Goal: Register for event/course

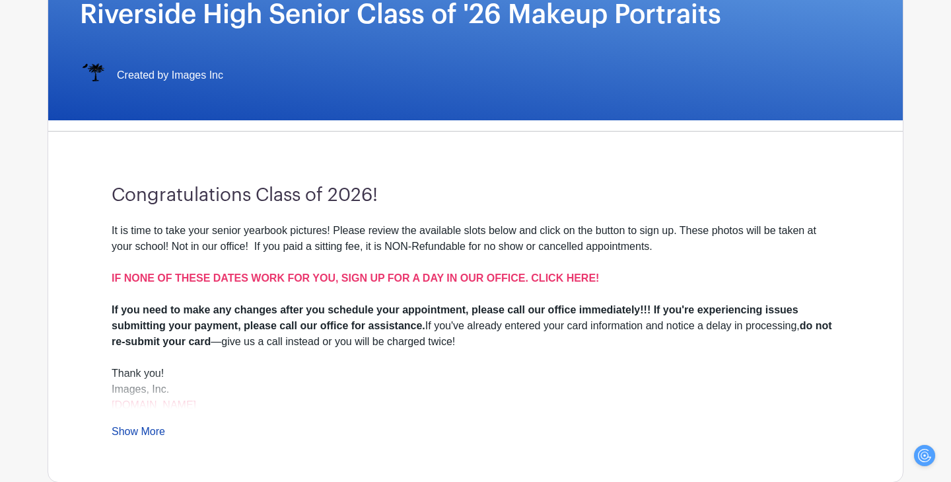
scroll to position [250, 0]
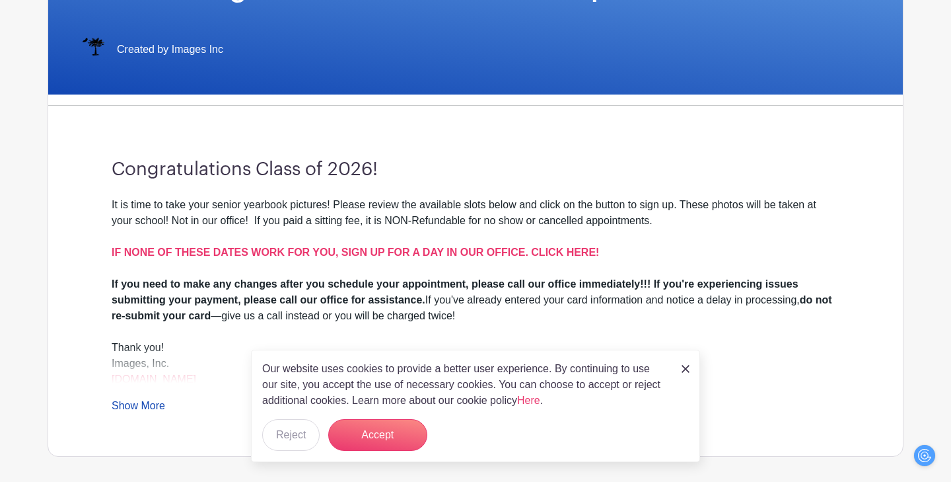
click at [689, 367] on img at bounding box center [686, 369] width 8 height 8
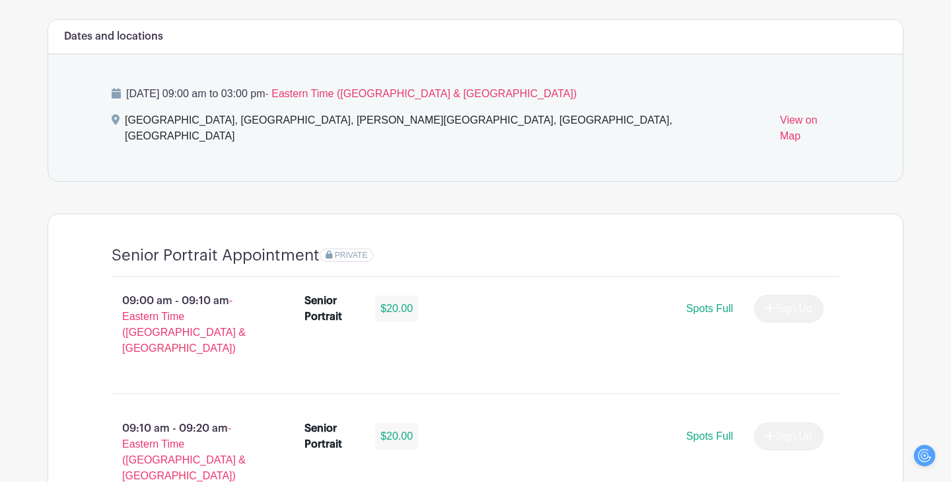
scroll to position [722, 0]
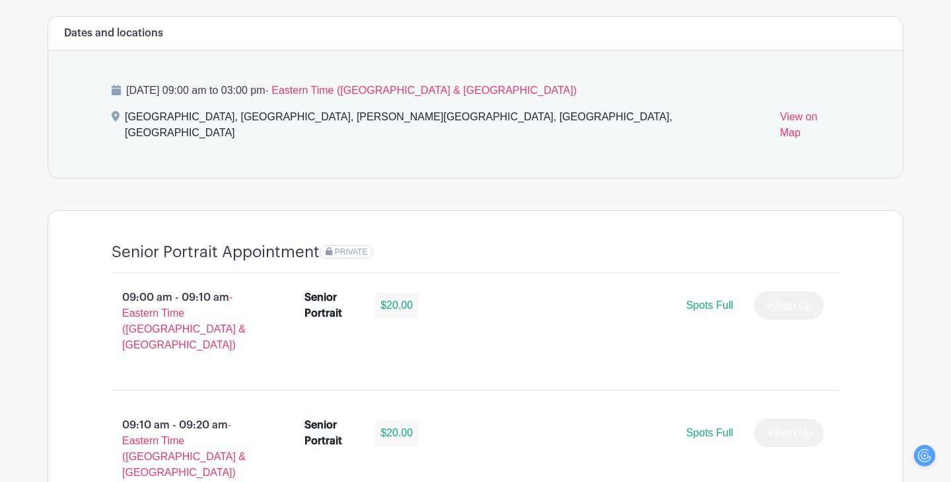
click at [266, 91] on p "Friday, October 17, 2025 at 09:00 am to 03:00 pm - Eastern Time (US & Canada)" at bounding box center [476, 91] width 728 height 16
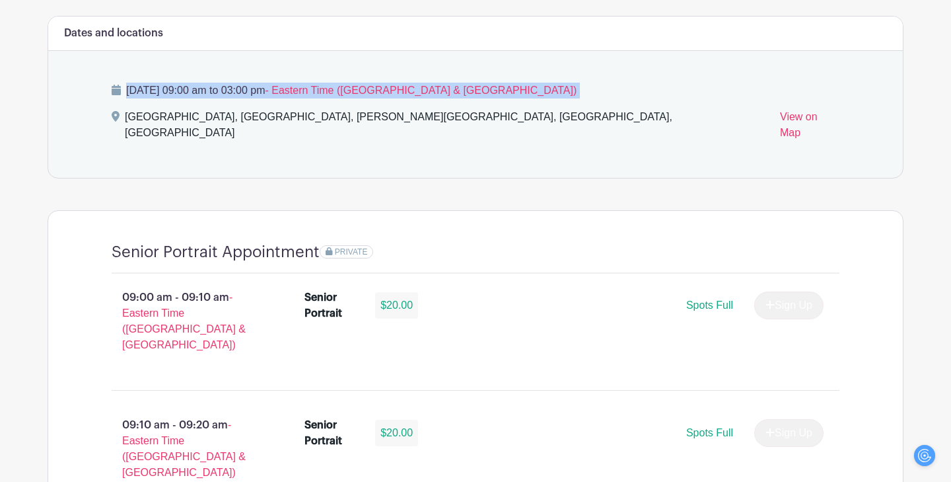
click at [266, 91] on p "Friday, October 17, 2025 at 09:00 am to 03:00 pm - Eastern Time (US & Canada)" at bounding box center [476, 91] width 728 height 16
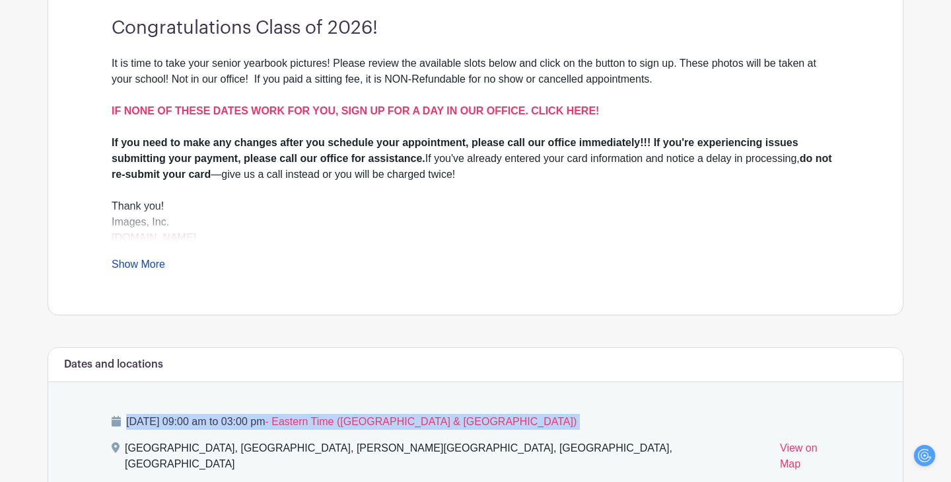
scroll to position [390, 0]
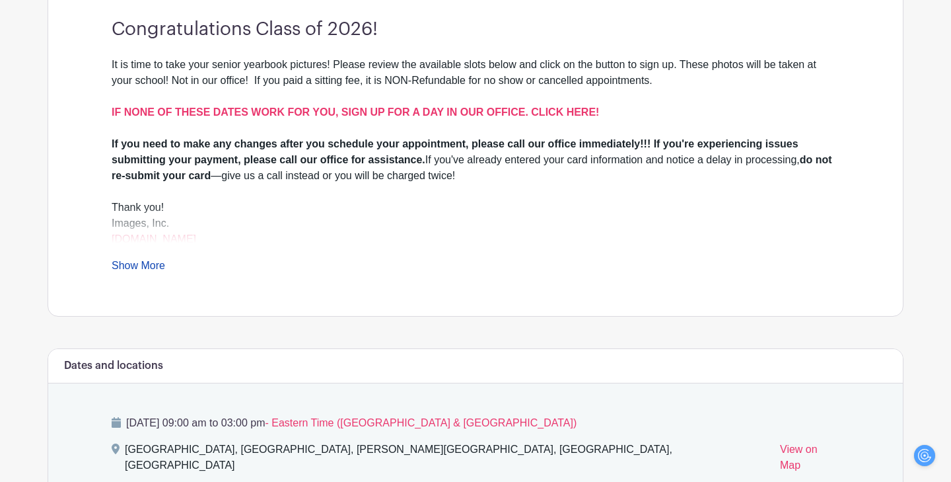
click at [418, 152] on div "If you need to make any changes after you schedule your appointment, please cal…" at bounding box center [476, 160] width 728 height 48
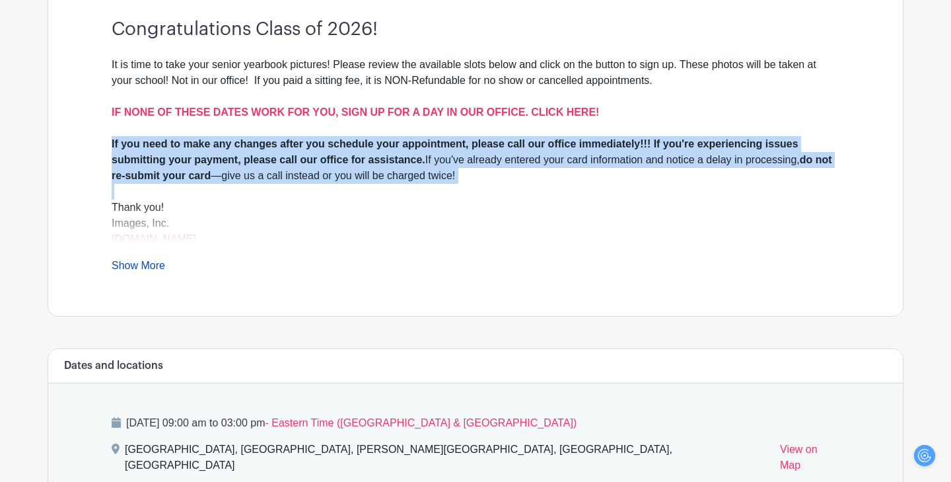
click at [418, 152] on div "If you need to make any changes after you schedule your appointment, please cal…" at bounding box center [476, 160] width 728 height 48
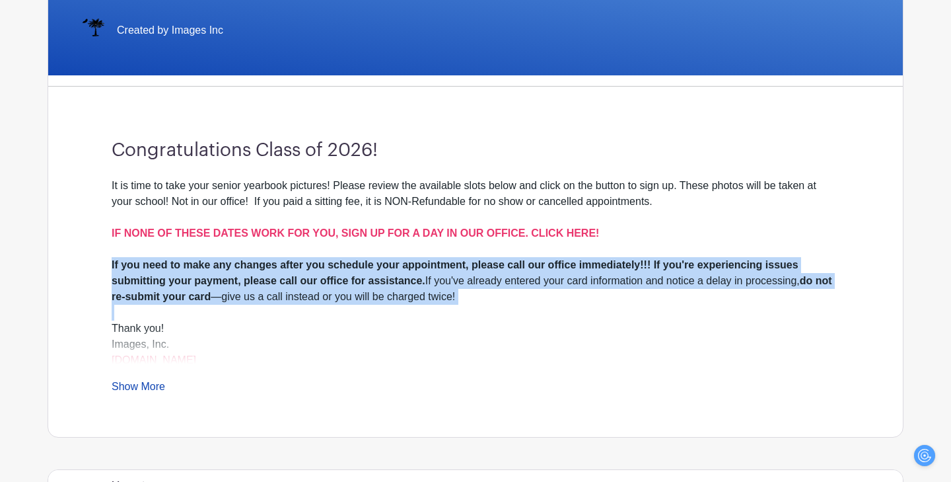
scroll to position [311, 0]
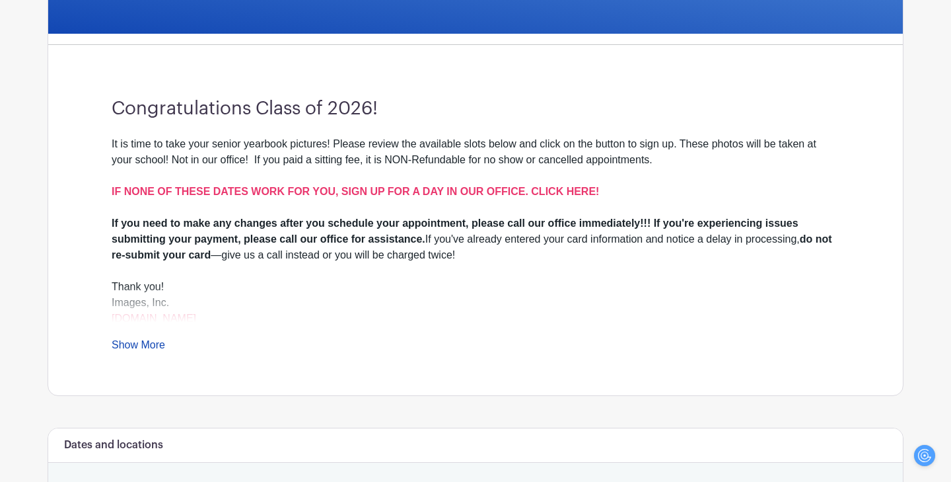
click at [440, 164] on div "It is time to take your senior yearbook pictures! Please review the available s…" at bounding box center [476, 175] width 728 height 79
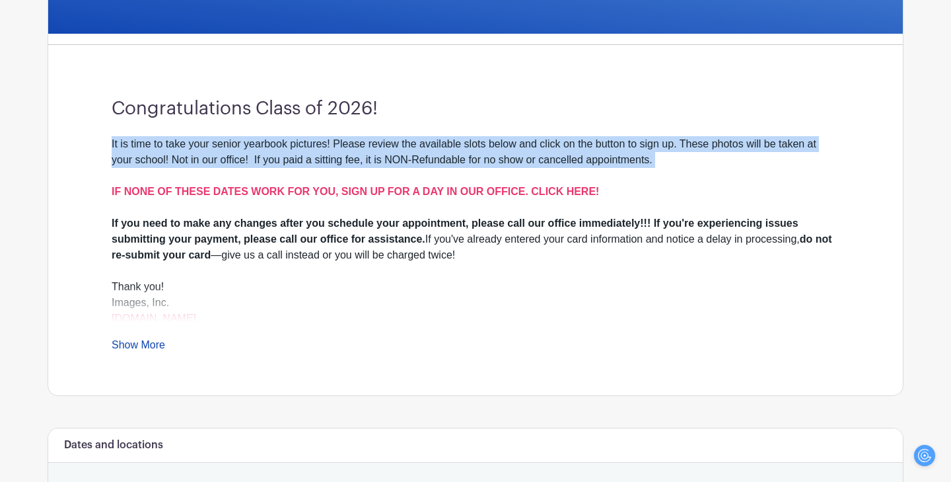
click at [440, 164] on div "It is time to take your senior yearbook pictures! Please review the available s…" at bounding box center [476, 175] width 728 height 79
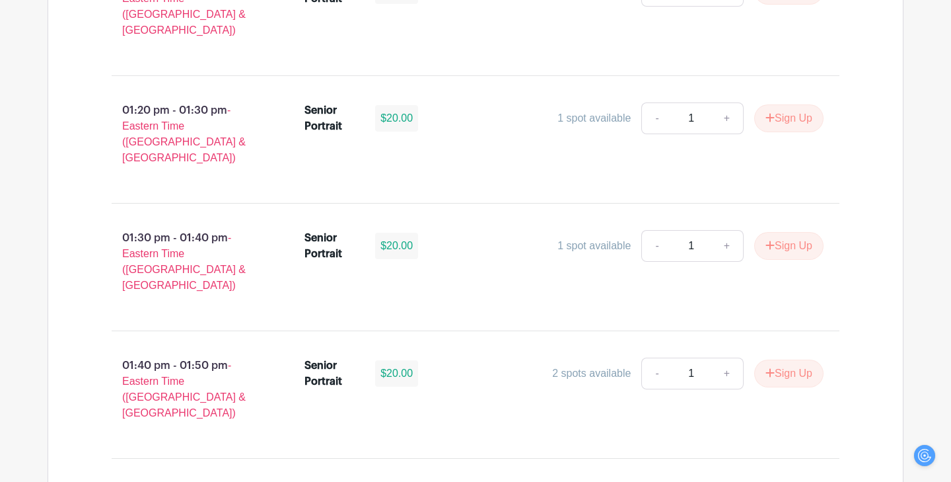
scroll to position [4669, 0]
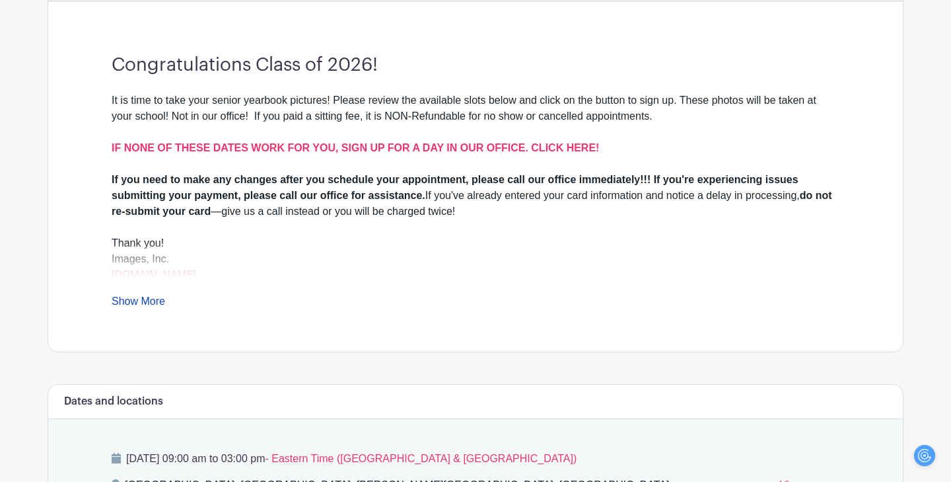
scroll to position [346, 0]
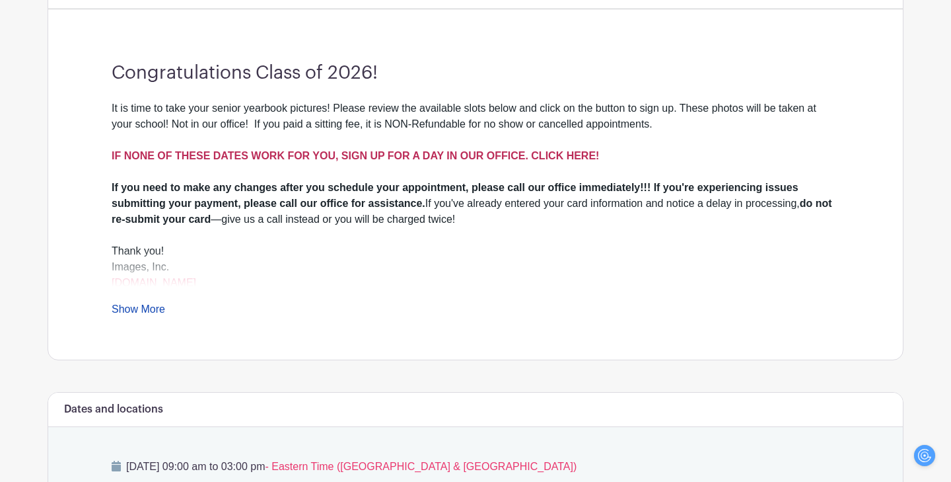
click at [422, 156] on strong "IF NONE OF THESE DATES WORK FOR YOU, SIGN UP FOR A DAY IN OUR OFFICE. CLICK HER…" at bounding box center [356, 155] width 488 height 11
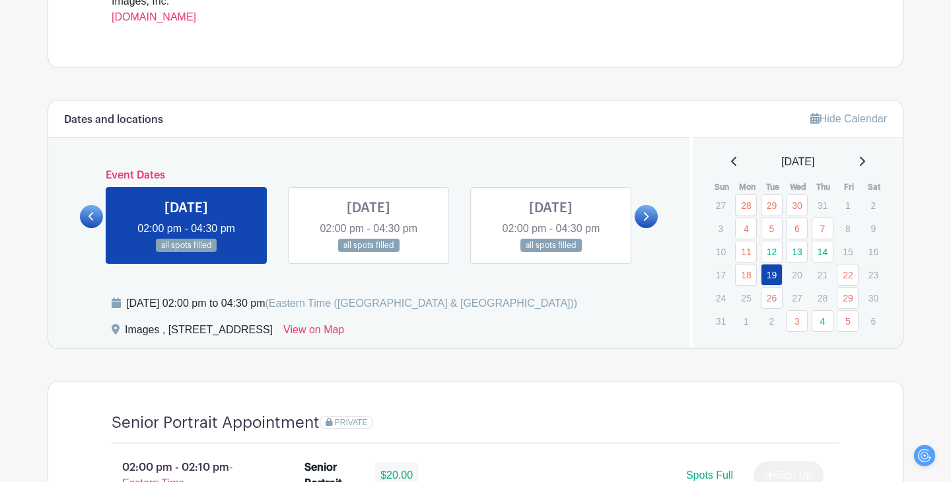
scroll to position [597, 0]
click at [823, 314] on link "4" at bounding box center [823, 320] width 22 height 22
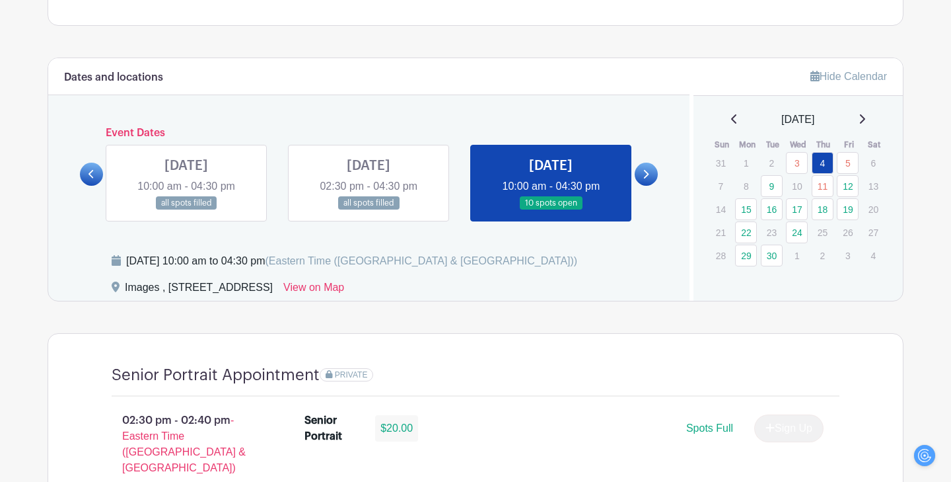
scroll to position [644, 0]
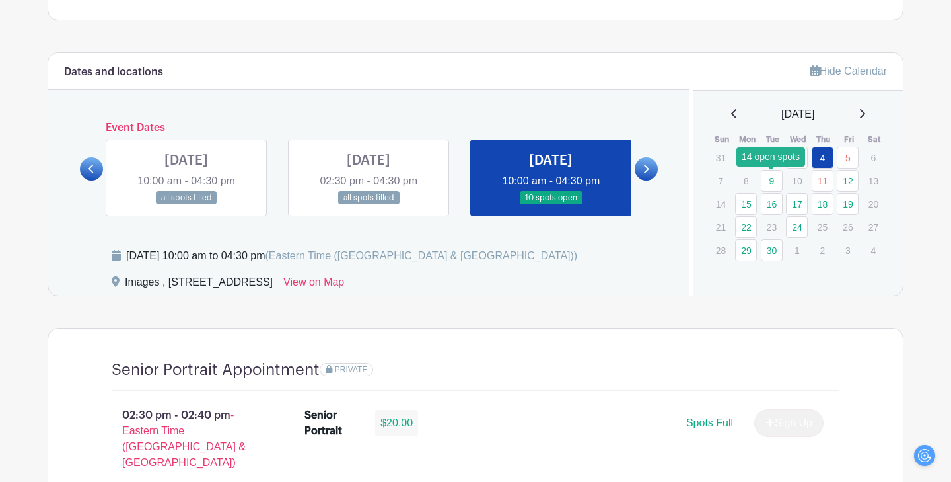
click at [770, 184] on link "9" at bounding box center [772, 181] width 22 height 22
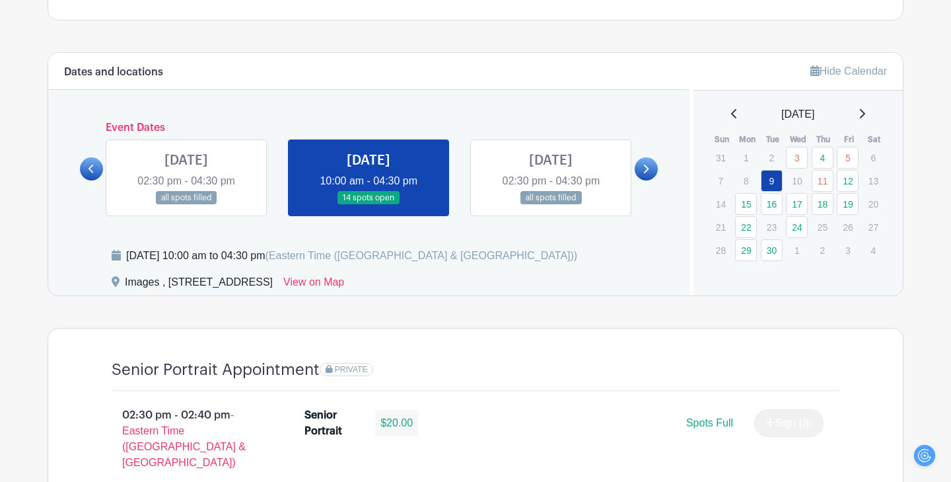
scroll to position [676, 0]
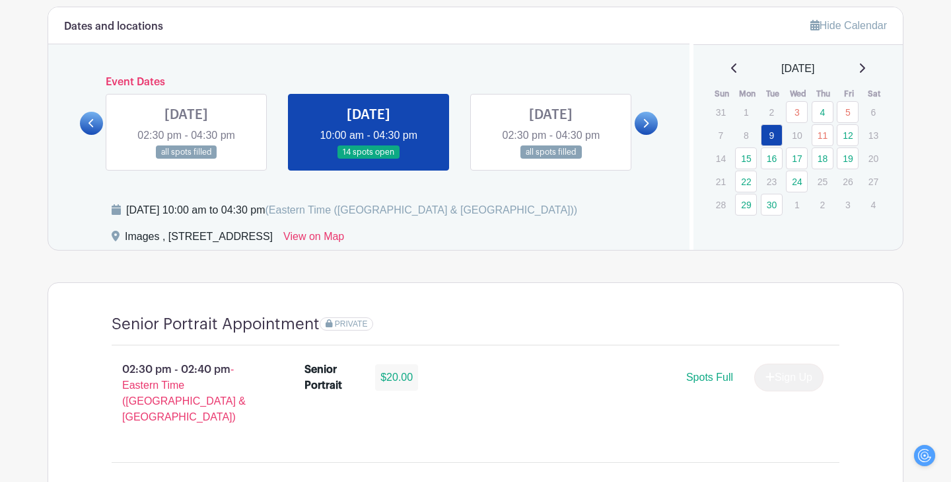
scroll to position [638, 0]
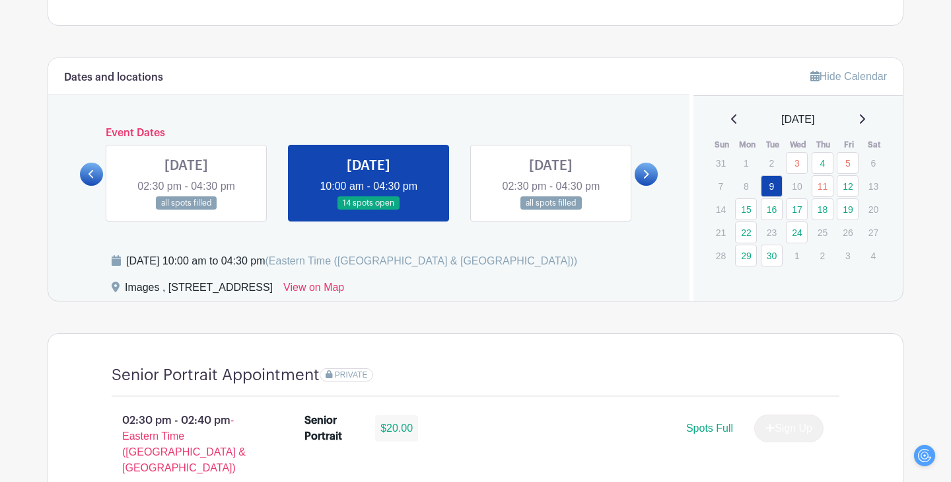
click at [642, 176] on link at bounding box center [646, 174] width 23 height 23
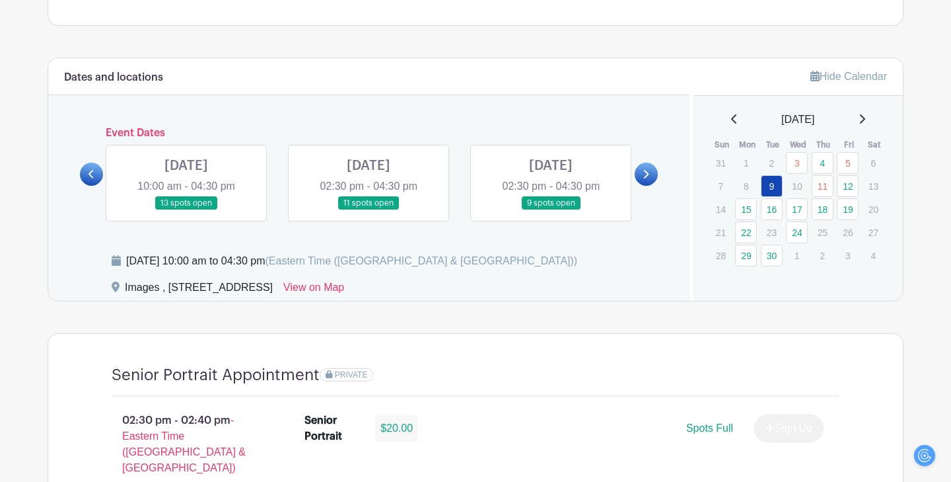
click at [642, 176] on link at bounding box center [646, 174] width 23 height 23
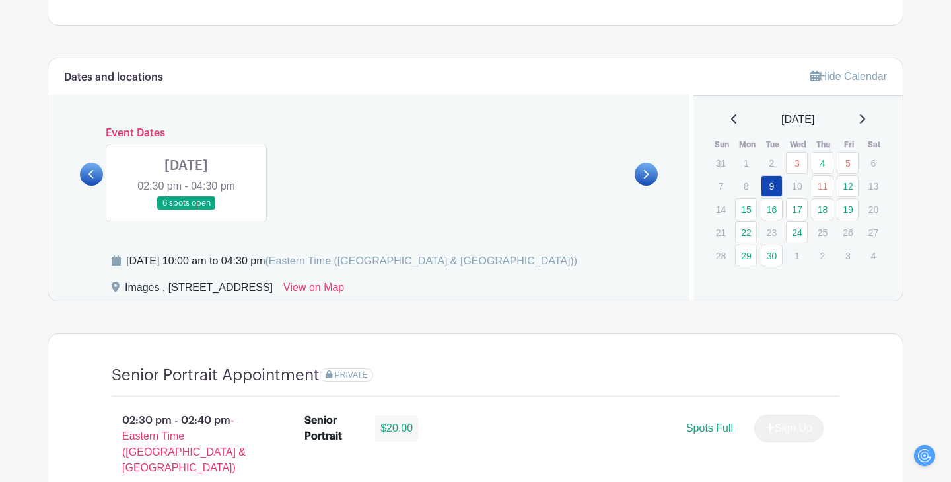
click at [93, 179] on icon at bounding box center [92, 174] width 6 height 10
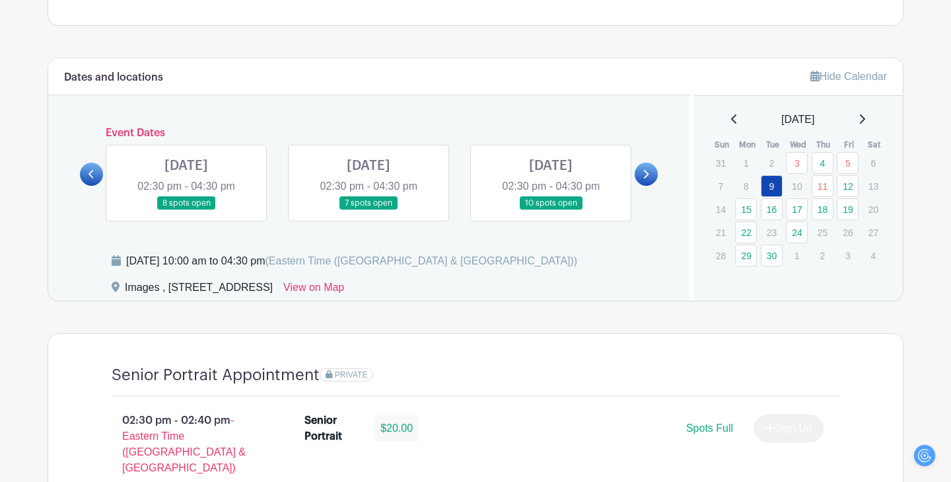
click at [93, 179] on icon at bounding box center [92, 174] width 6 height 10
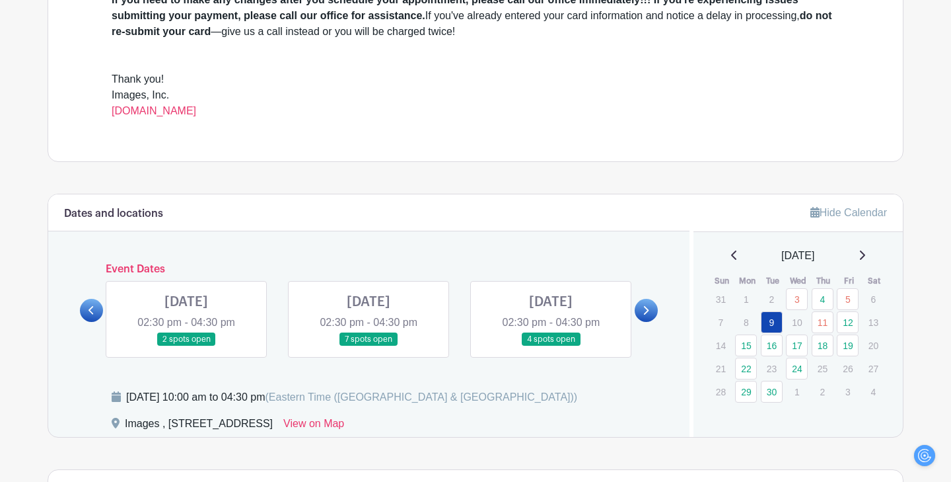
scroll to position [515, 0]
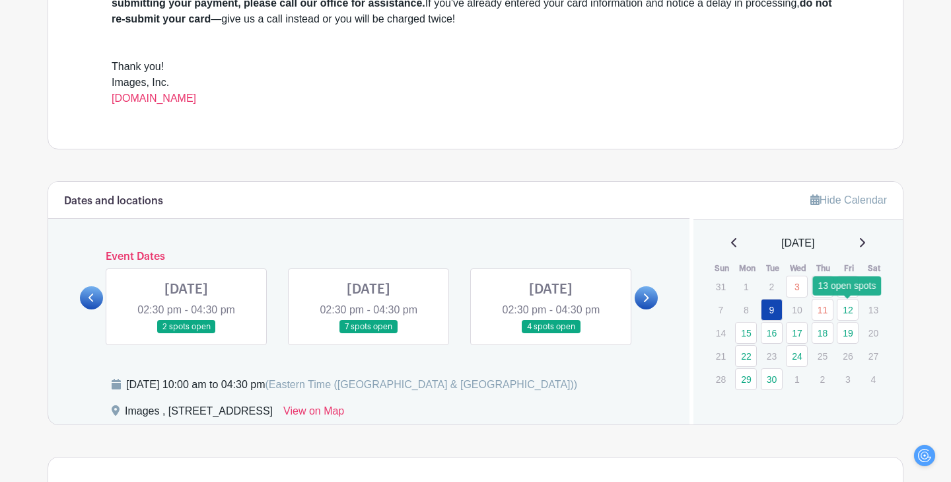
click at [848, 305] on link "12" at bounding box center [848, 310] width 22 height 22
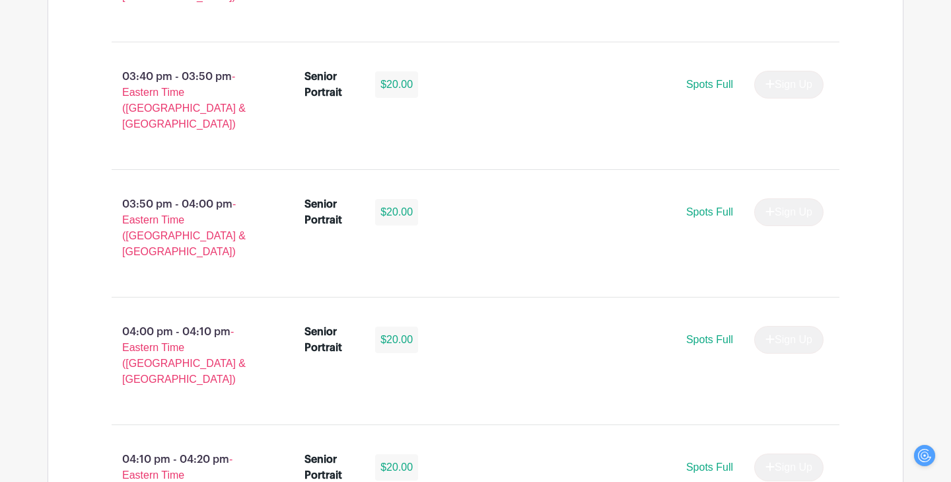
scroll to position [2150, 0]
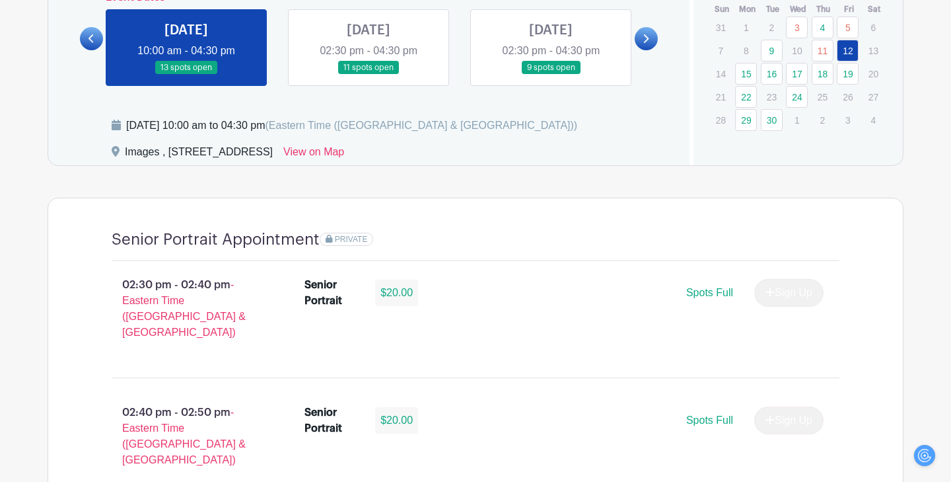
scroll to position [774, 0]
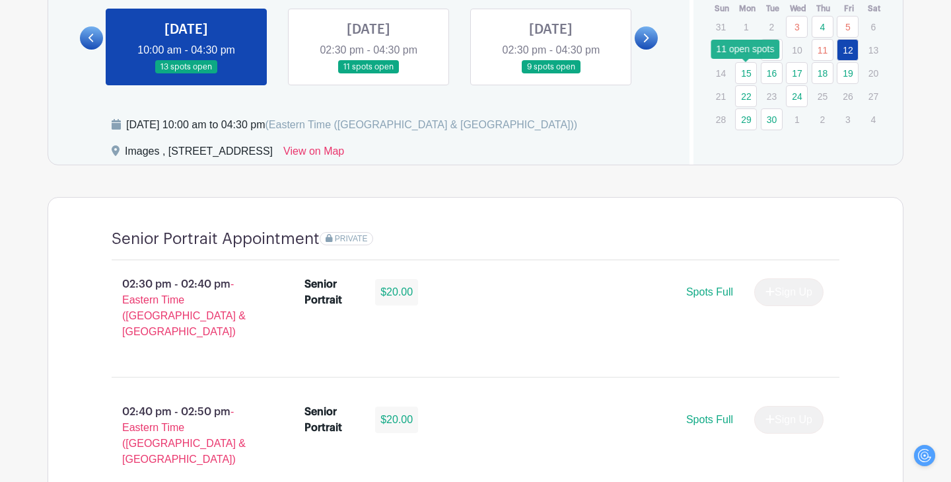
click at [741, 74] on link "15" at bounding box center [746, 73] width 22 height 22
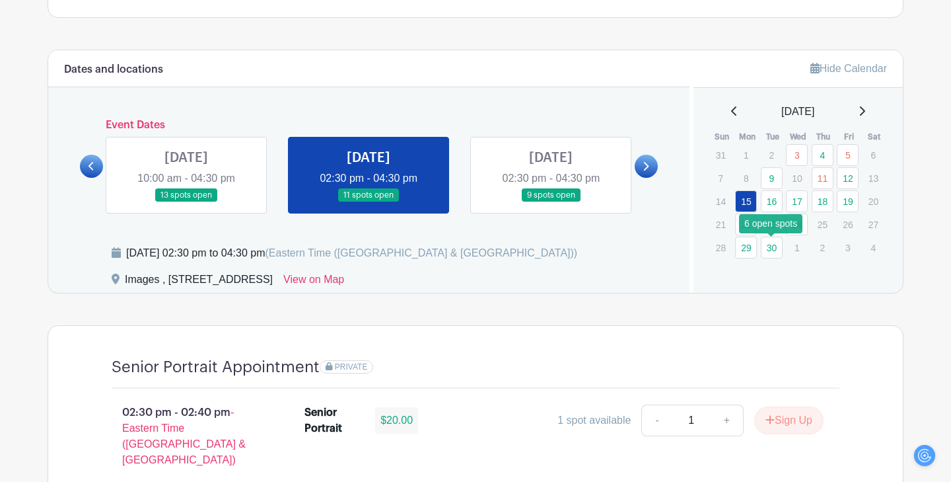
scroll to position [684, 0]
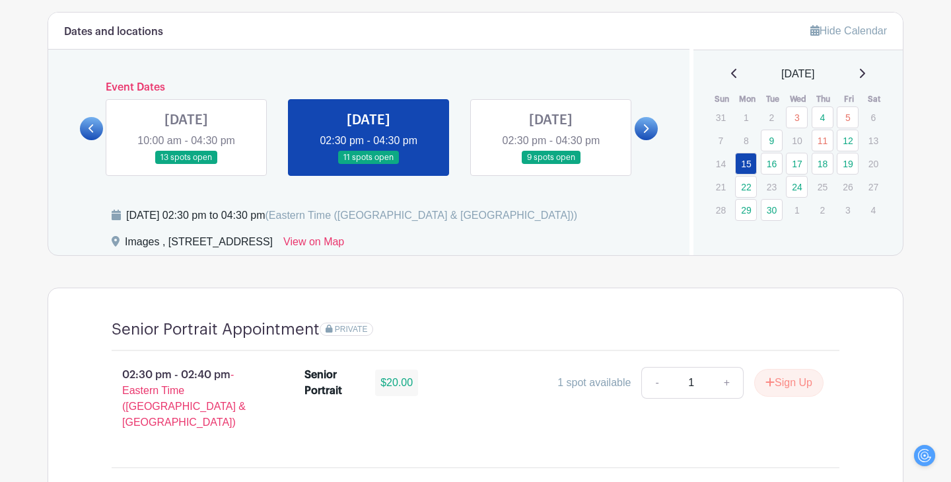
click at [551, 165] on link at bounding box center [551, 165] width 0 height 0
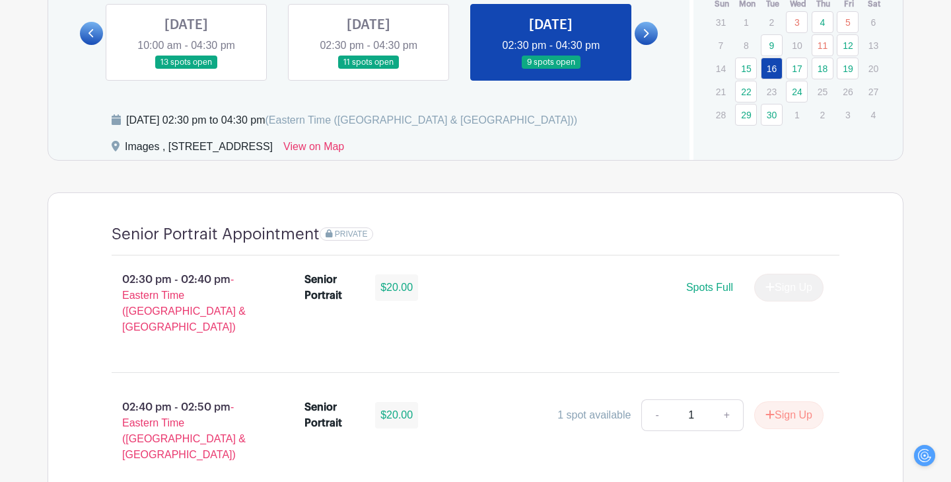
scroll to position [812, 0]
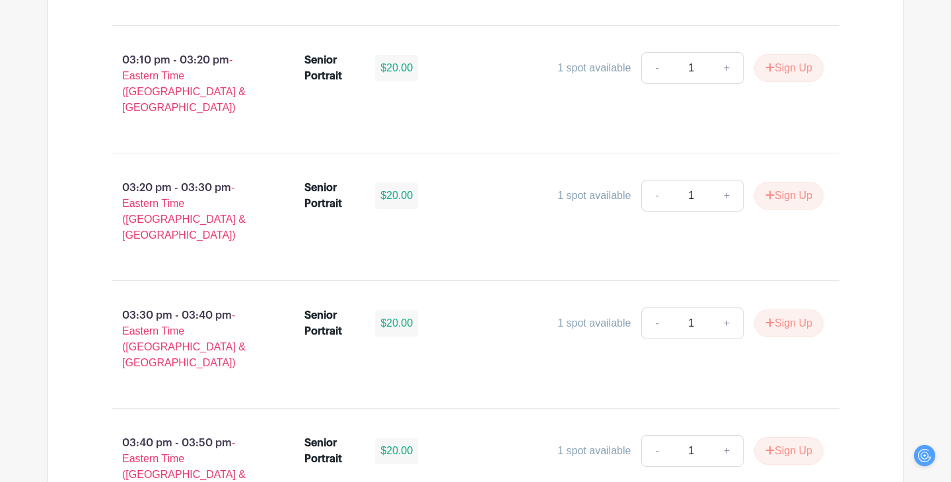
scroll to position [1509, 0]
click at [226, 301] on p "03:30 pm - 03:40 pm - Eastern Time ([GEOGRAPHIC_DATA] & [GEOGRAPHIC_DATA])" at bounding box center [187, 338] width 193 height 74
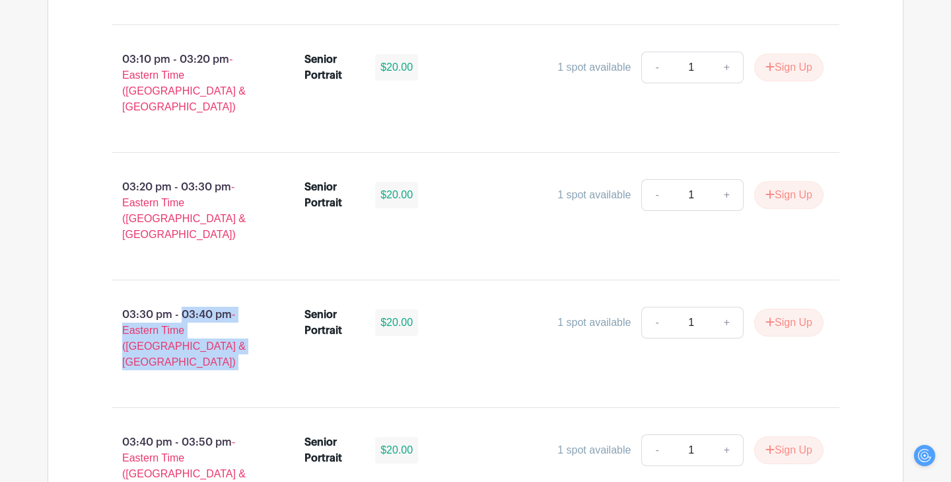
click at [226, 301] on p "03:30 pm - 03:40 pm - Eastern Time ([GEOGRAPHIC_DATA] & [GEOGRAPHIC_DATA])" at bounding box center [187, 338] width 193 height 74
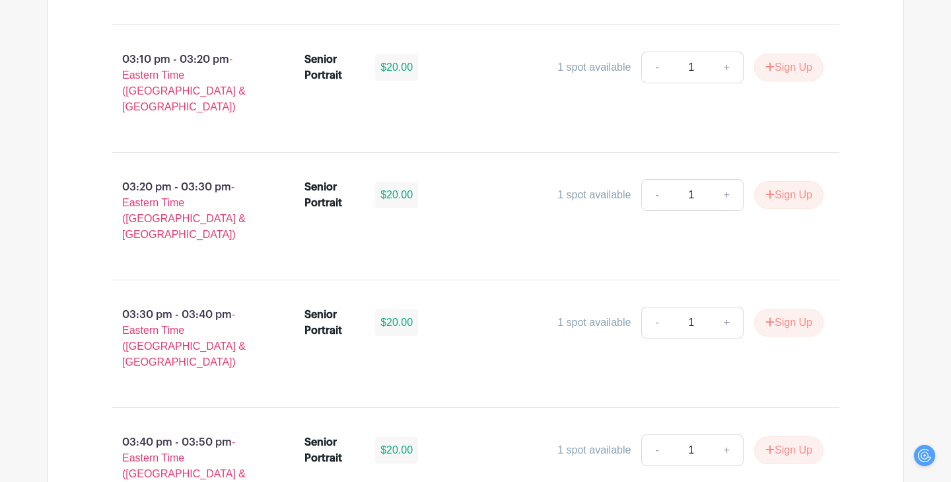
click at [226, 301] on p "03:30 pm - 03:40 pm - Eastern Time ([GEOGRAPHIC_DATA] & [GEOGRAPHIC_DATA])" at bounding box center [187, 338] width 193 height 74
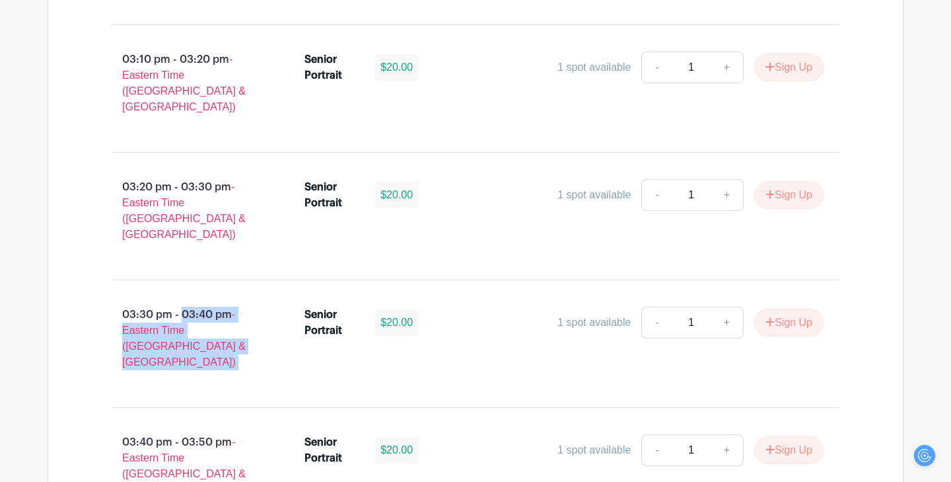
click at [226, 301] on p "03:30 pm - 03:40 pm - Eastern Time ([GEOGRAPHIC_DATA] & [GEOGRAPHIC_DATA])" at bounding box center [187, 338] width 193 height 74
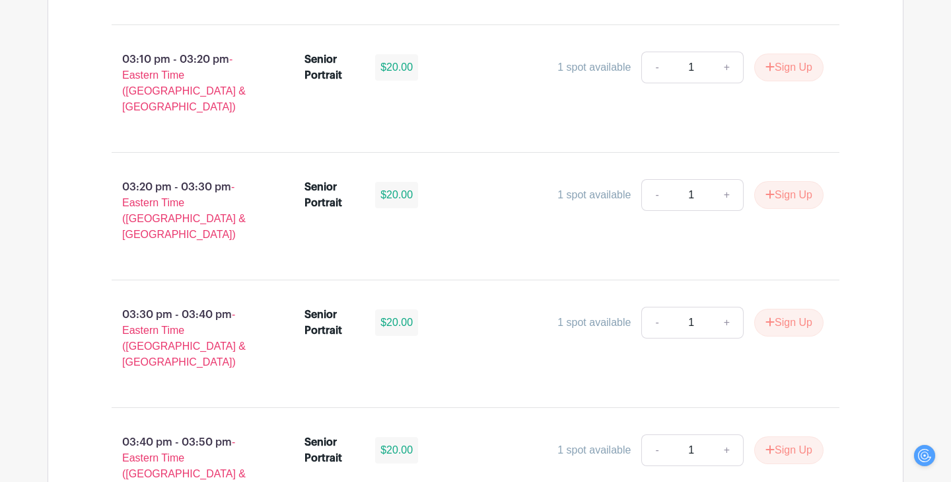
click at [226, 301] on p "03:30 pm - 03:40 pm - Eastern Time ([GEOGRAPHIC_DATA] & [GEOGRAPHIC_DATA])" at bounding box center [187, 338] width 193 height 74
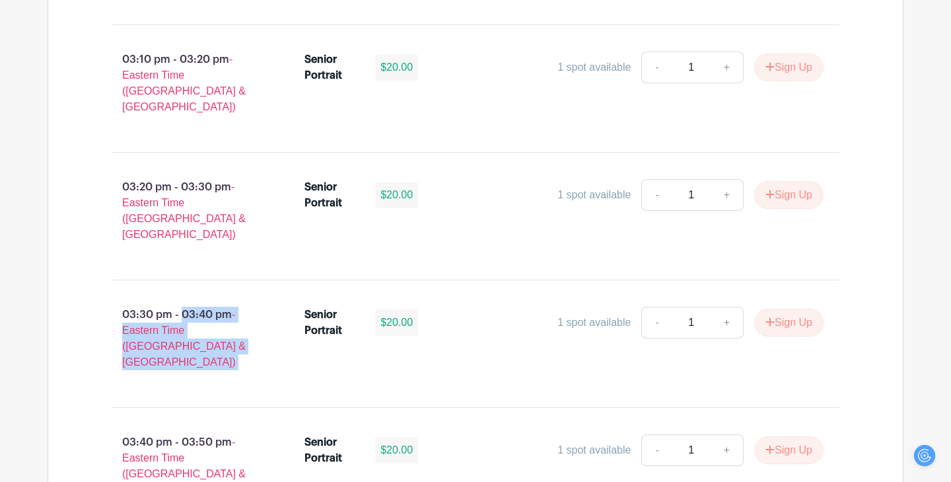
click at [226, 301] on p "03:30 pm - 03:40 pm - Eastern Time ([GEOGRAPHIC_DATA] & [GEOGRAPHIC_DATA])" at bounding box center [187, 338] width 193 height 74
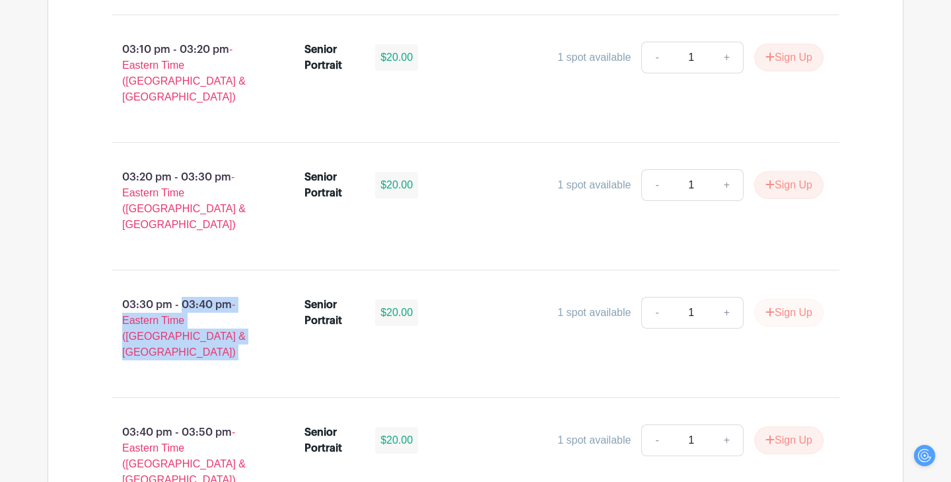
scroll to position [1516, 0]
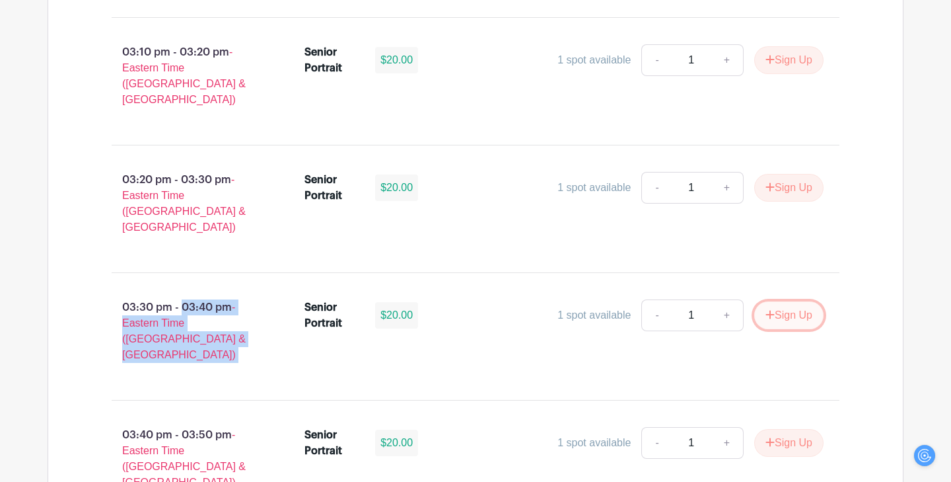
click at [787, 301] on button "Sign Up" at bounding box center [789, 315] width 69 height 28
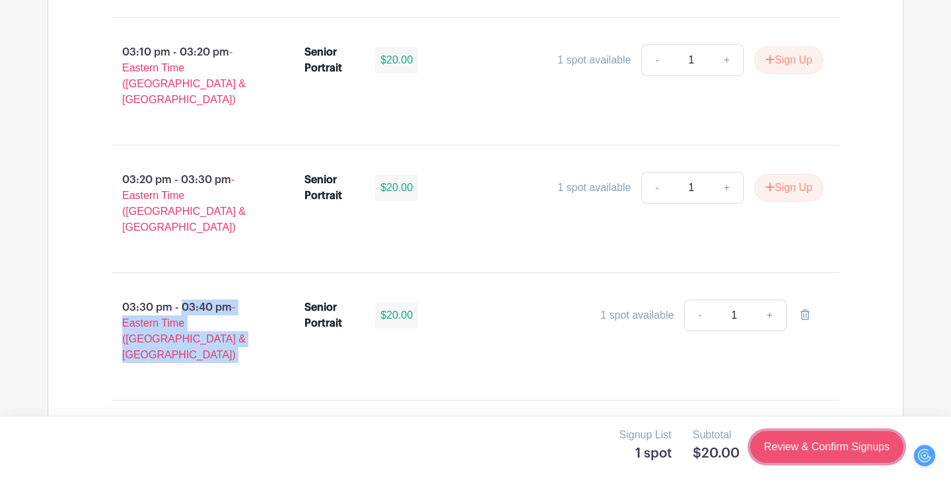
click at [860, 449] on link "Review & Confirm Signups" at bounding box center [827, 447] width 153 height 32
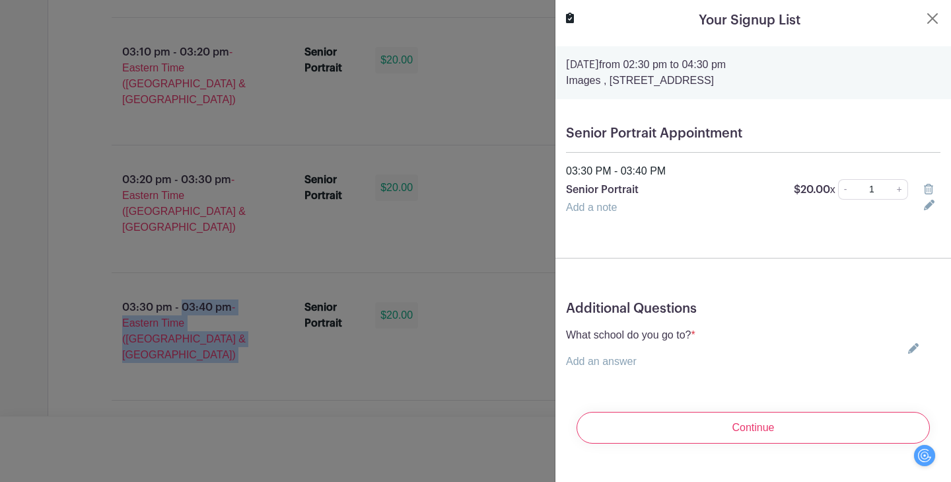
click at [916, 344] on icon at bounding box center [914, 348] width 11 height 11
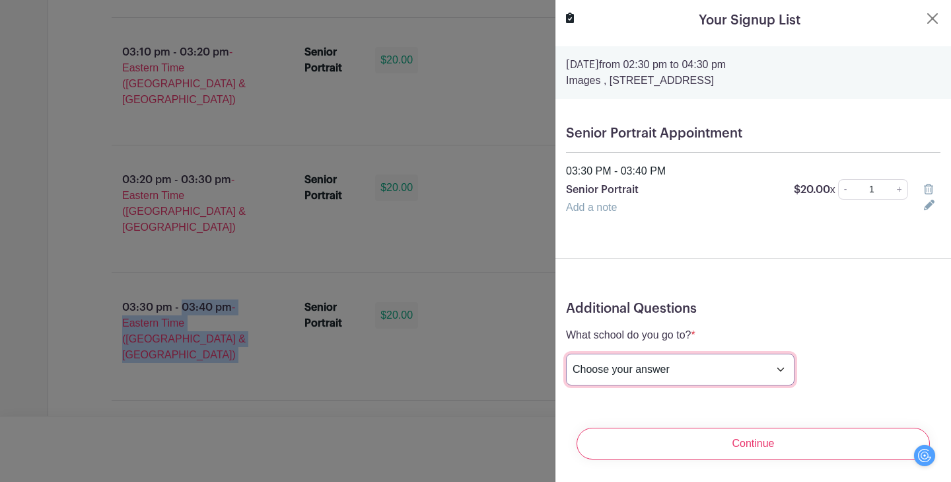
click at [672, 359] on select "Choose your answer [GEOGRAPHIC_DATA] High [PERSON_NAME] High [PERSON_NAME] High…" at bounding box center [680, 369] width 229 height 32
select select "3953"
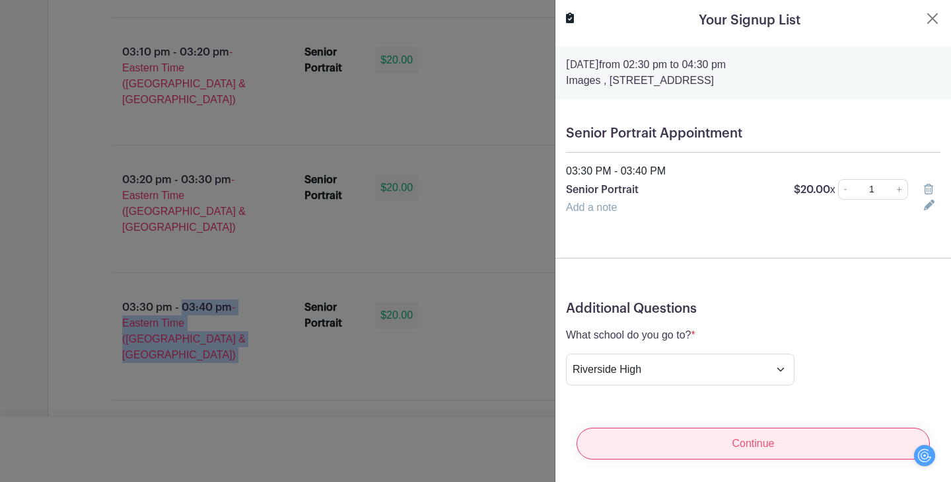
click at [758, 451] on input "Continue" at bounding box center [753, 443] width 353 height 32
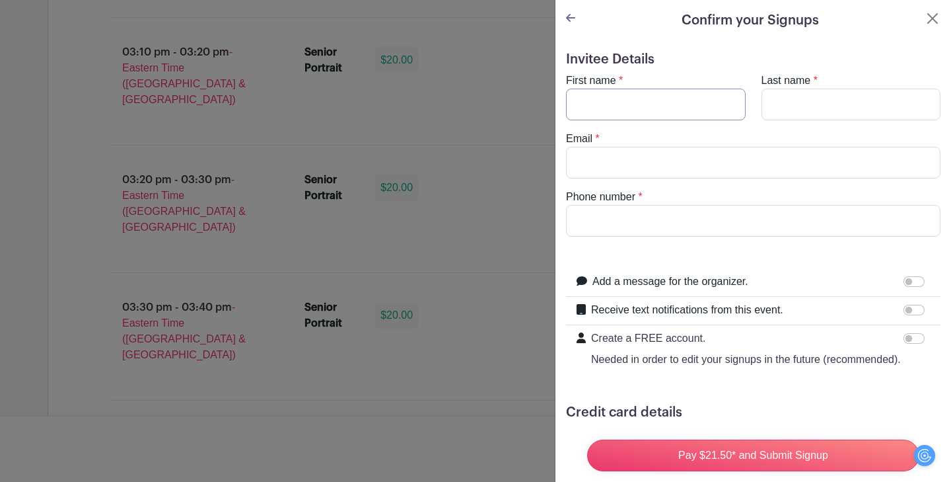
click at [669, 117] on input "First name" at bounding box center [656, 105] width 180 height 32
type input "[PERSON_NAME]"
click at [798, 106] on input "Last name" at bounding box center [852, 105] width 180 height 32
type input "Ball"
click at [744, 170] on input "Email" at bounding box center [753, 163] width 375 height 32
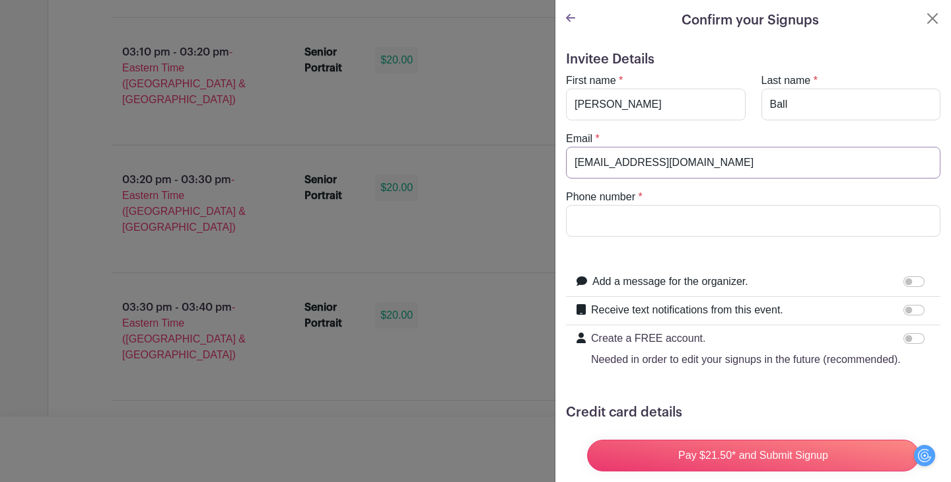
type input "[EMAIL_ADDRESS][DOMAIN_NAME]"
click at [747, 214] on input "Phone number" at bounding box center [753, 221] width 375 height 32
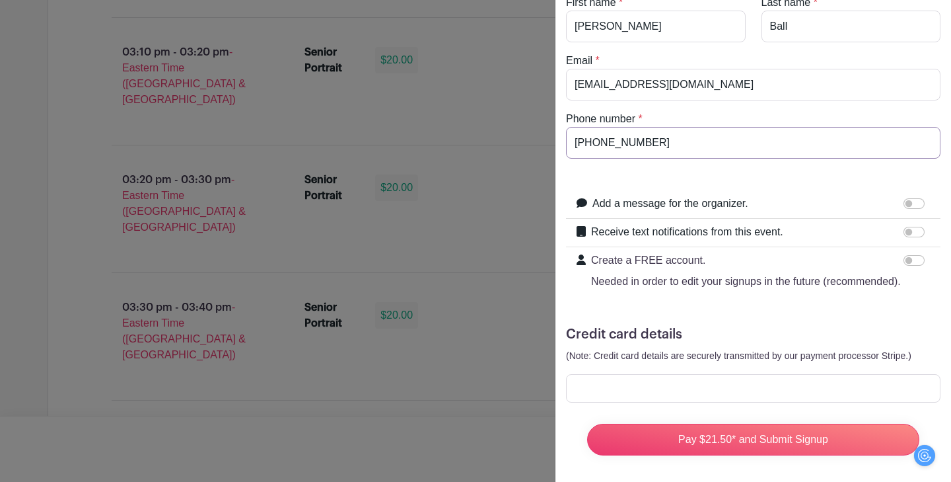
scroll to position [83, 0]
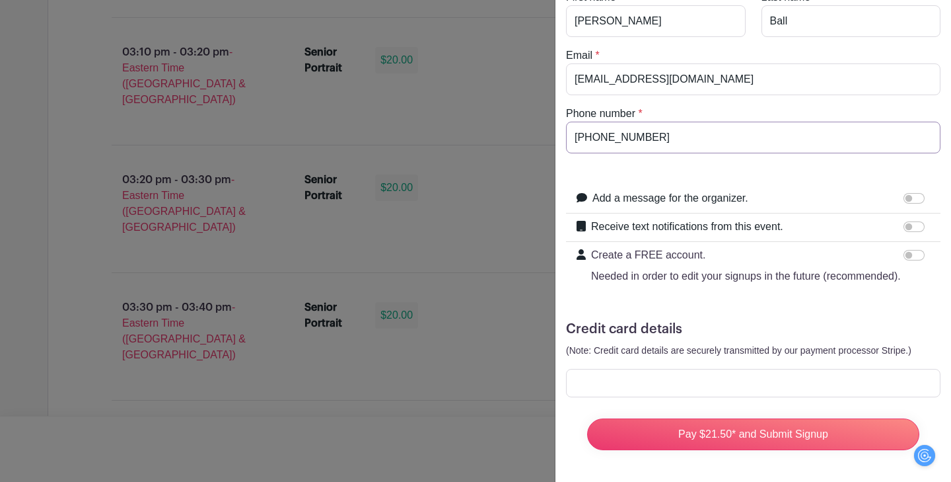
type input "[PHONE_NUMBER]"
click at [918, 231] on input "Receive text notifications from this event." at bounding box center [914, 226] width 21 height 11
checkbox input "true"
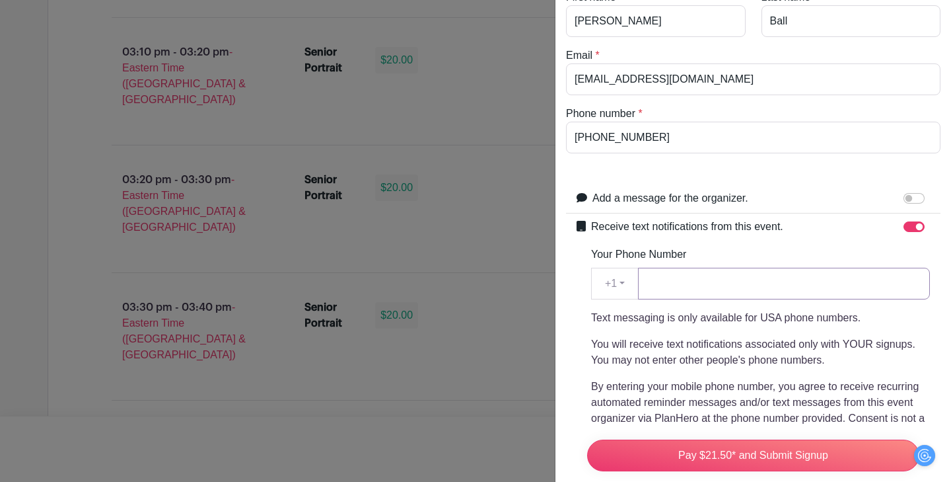
click at [797, 290] on input "Your Phone Number" at bounding box center [784, 284] width 292 height 32
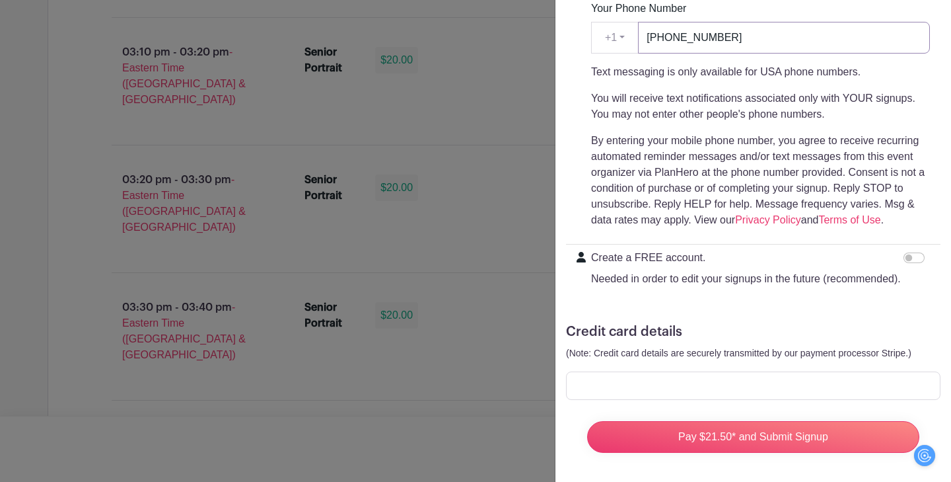
scroll to position [332, 0]
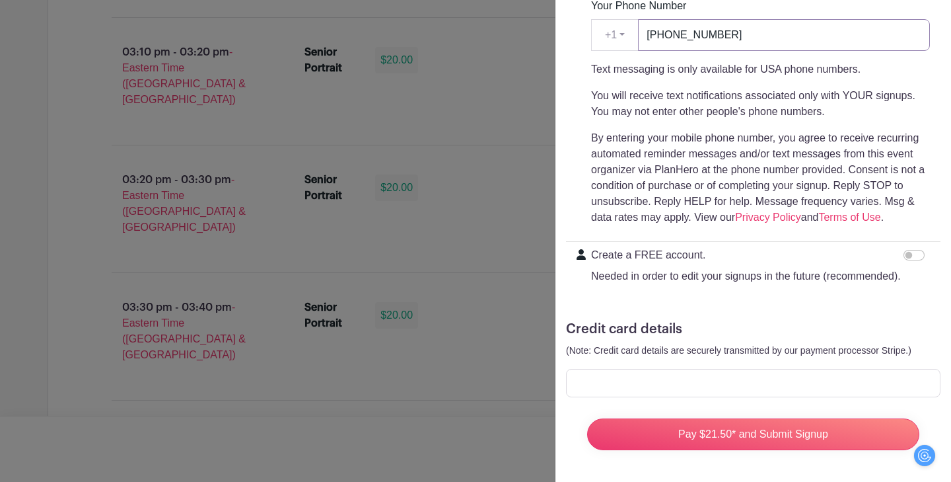
type input "[PHONE_NUMBER]"
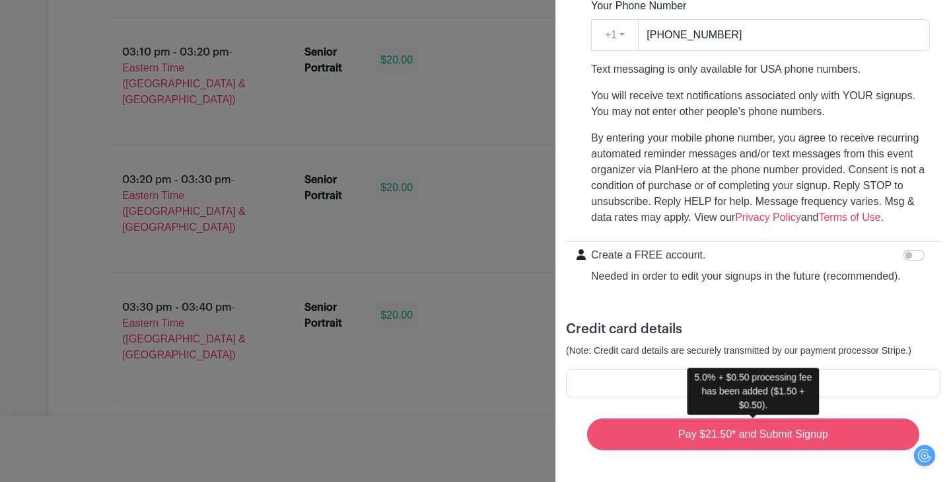
click at [794, 439] on input "Pay $21.50* and Submit Signup" at bounding box center [753, 434] width 332 height 32
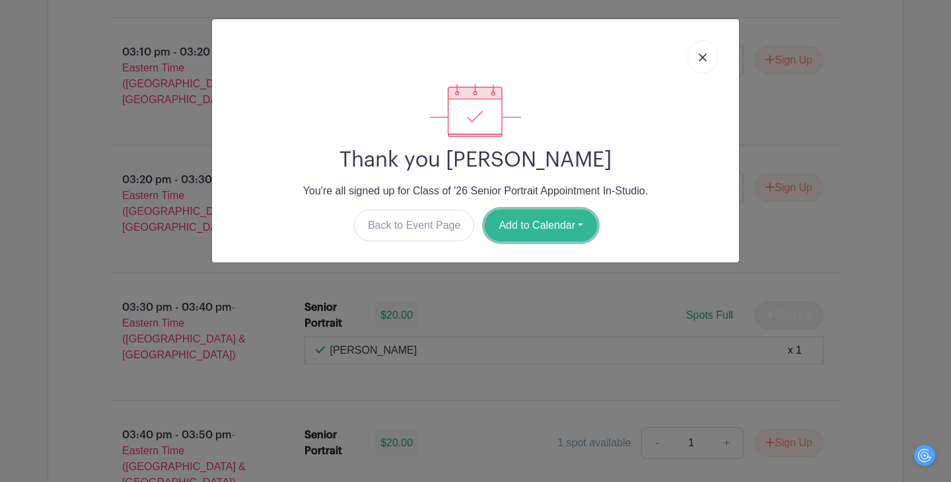
click at [547, 228] on button "Add to Calendar" at bounding box center [541, 225] width 112 height 32
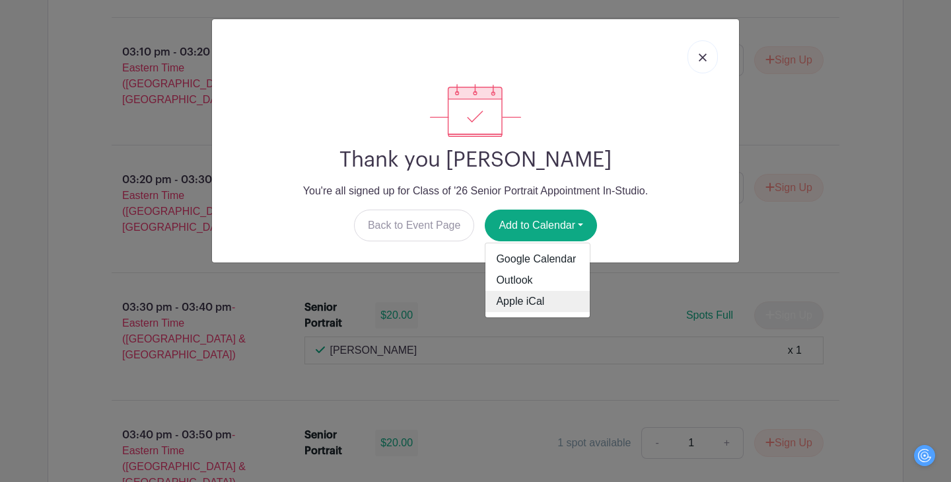
click at [552, 300] on link "Apple iCal" at bounding box center [538, 301] width 104 height 21
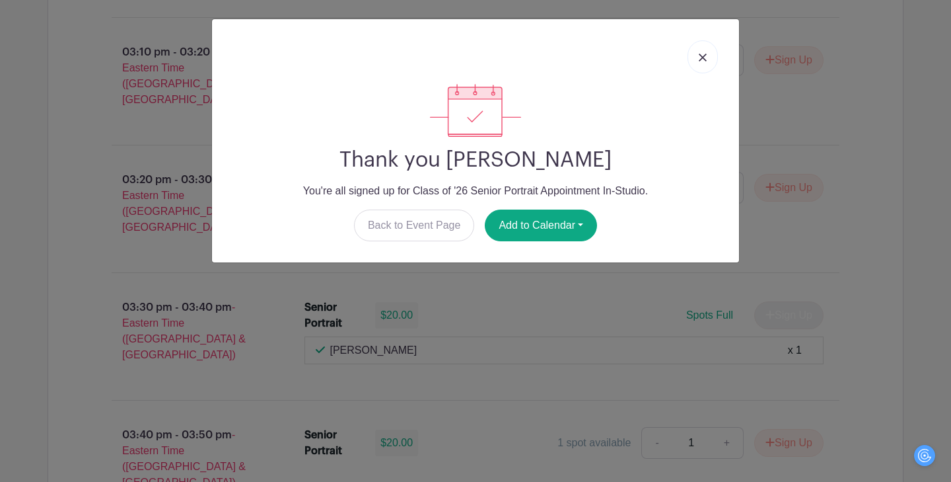
click at [707, 50] on link at bounding box center [703, 56] width 30 height 33
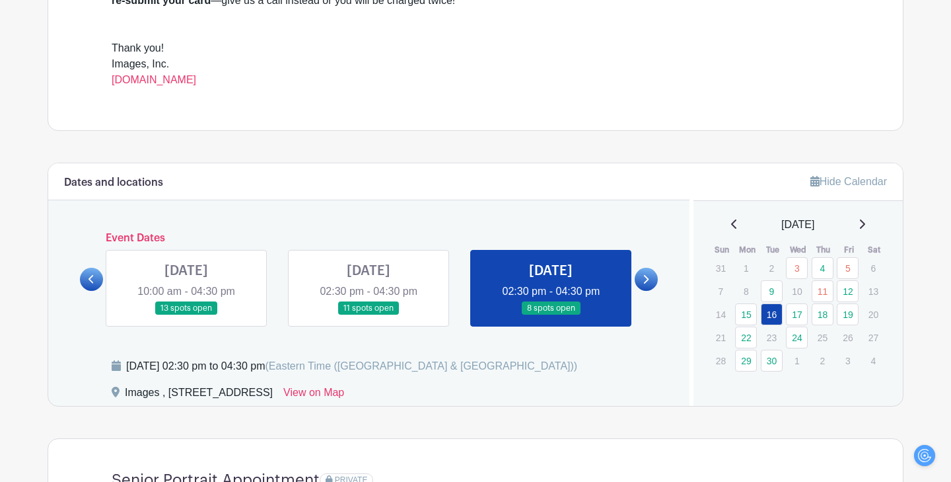
scroll to position [0, 0]
